Goal: Task Accomplishment & Management: Manage account settings

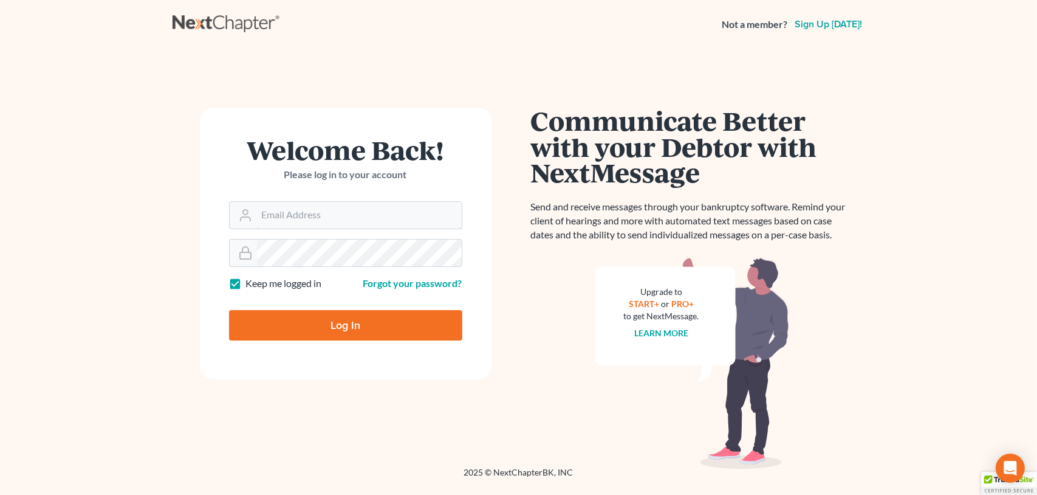
type input "noeli@paralegalasaservice.com"
click at [325, 318] on input "Log In" at bounding box center [345, 325] width 233 height 30
type input "Thinking..."
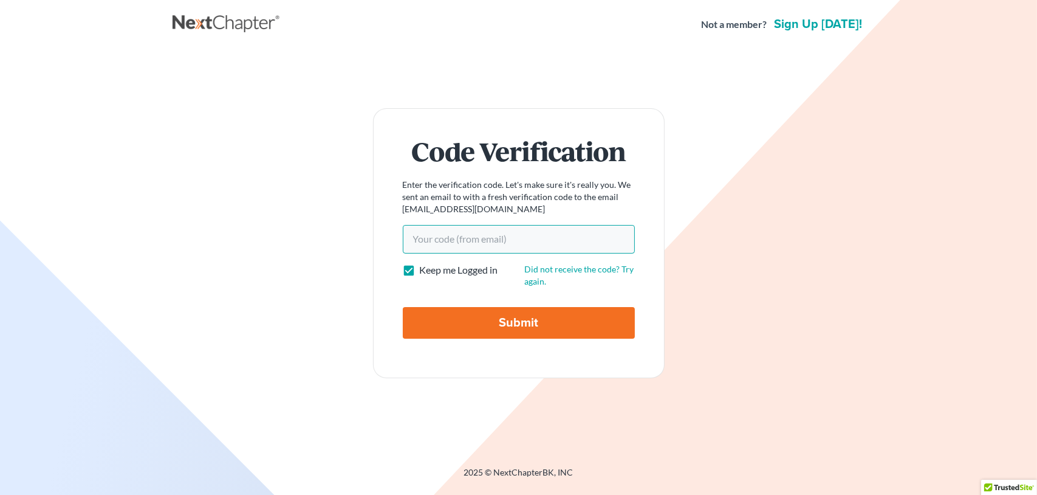
click at [473, 244] on input "Your code(from email)" at bounding box center [519, 239] width 232 height 28
paste input "f561d6"
type input "f561d6"
click at [470, 320] on input "Submit" at bounding box center [519, 323] width 232 height 32
type input "Thinking..."
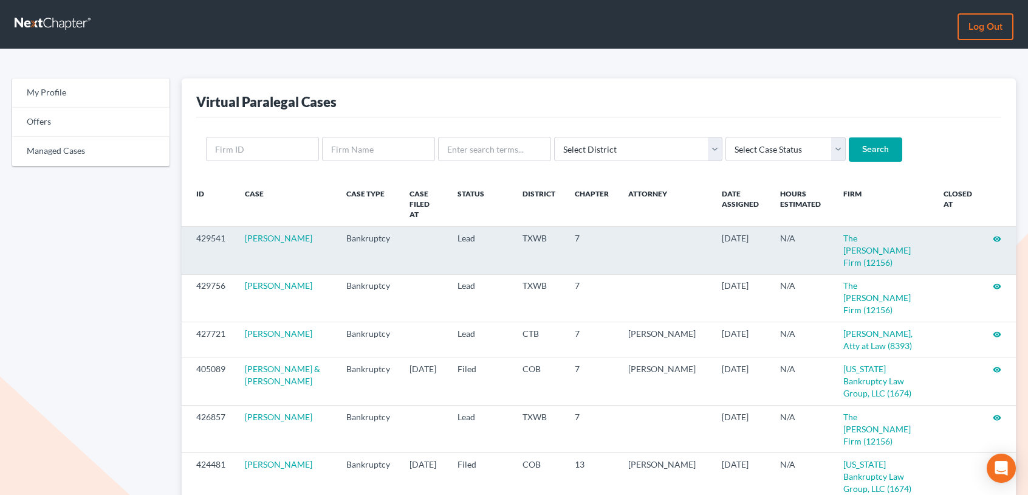
click at [995, 235] on icon "visibility" at bounding box center [997, 239] width 9 height 9
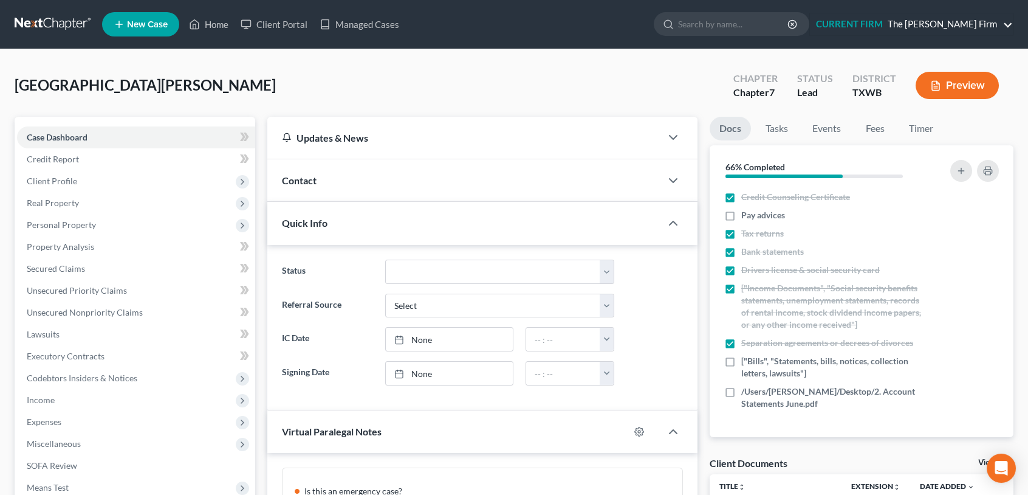
scroll to position [120, 0]
click at [1012, 22] on link "CURRENT FIRM The Lott Firm" at bounding box center [911, 24] width 203 height 22
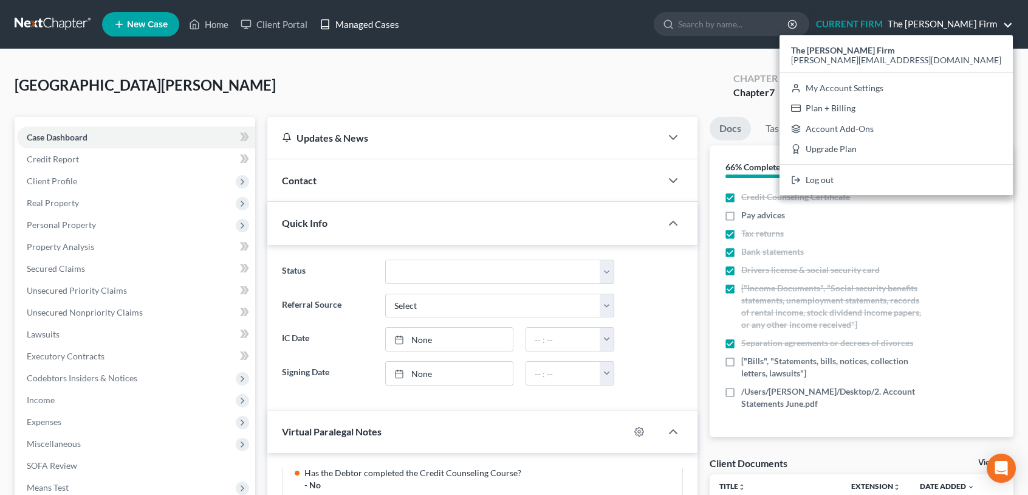
click at [341, 18] on link "Managed Cases" at bounding box center [360, 24] width 92 height 22
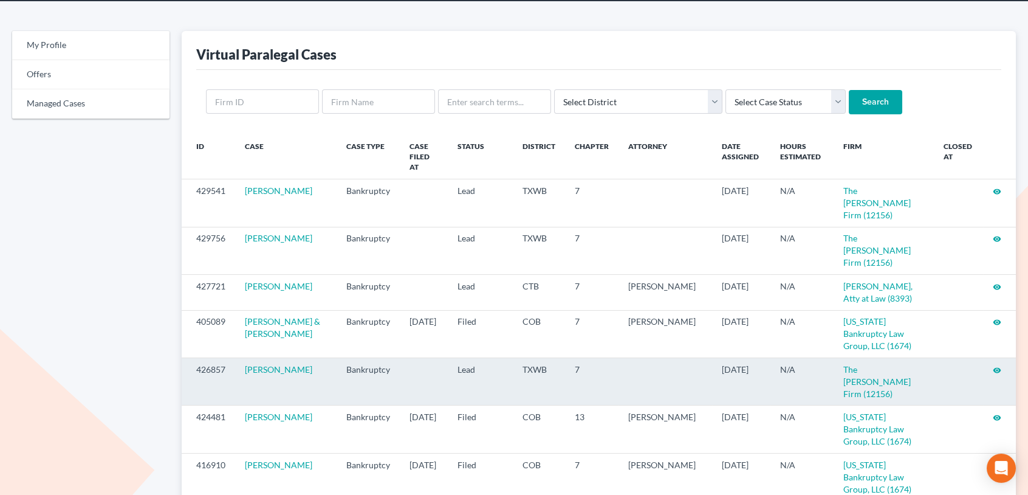
scroll to position [122, 0]
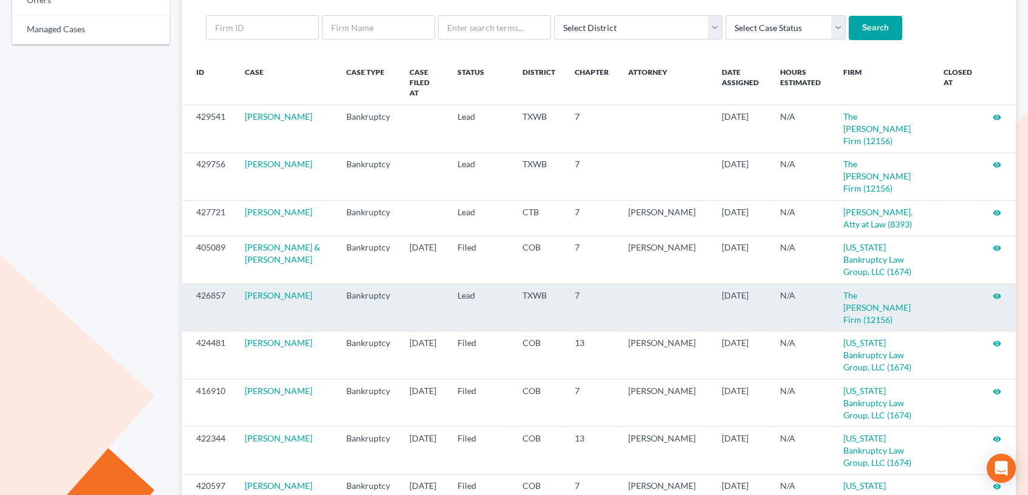
click at [997, 292] on icon "visibility" at bounding box center [997, 296] width 9 height 9
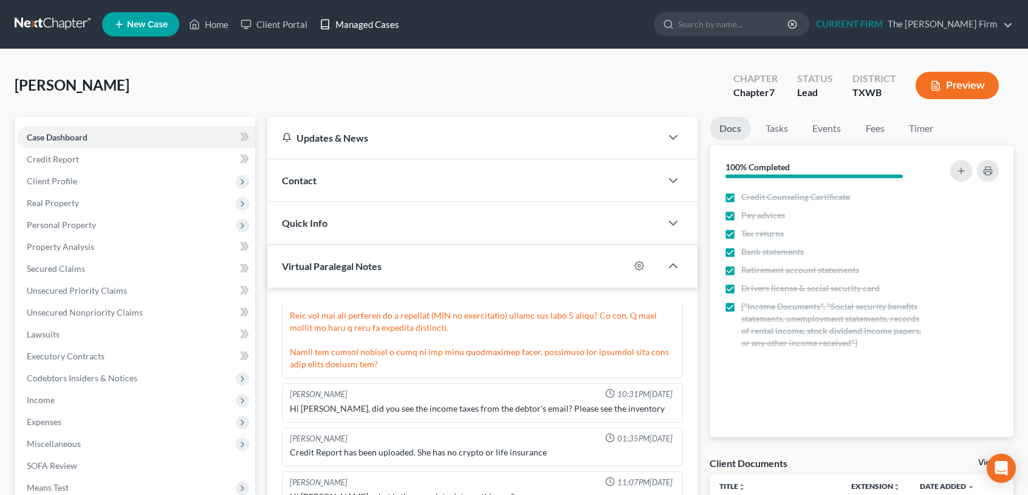
click at [378, 24] on link "Managed Cases" at bounding box center [360, 24] width 92 height 22
